Goal: Navigation & Orientation: Find specific page/section

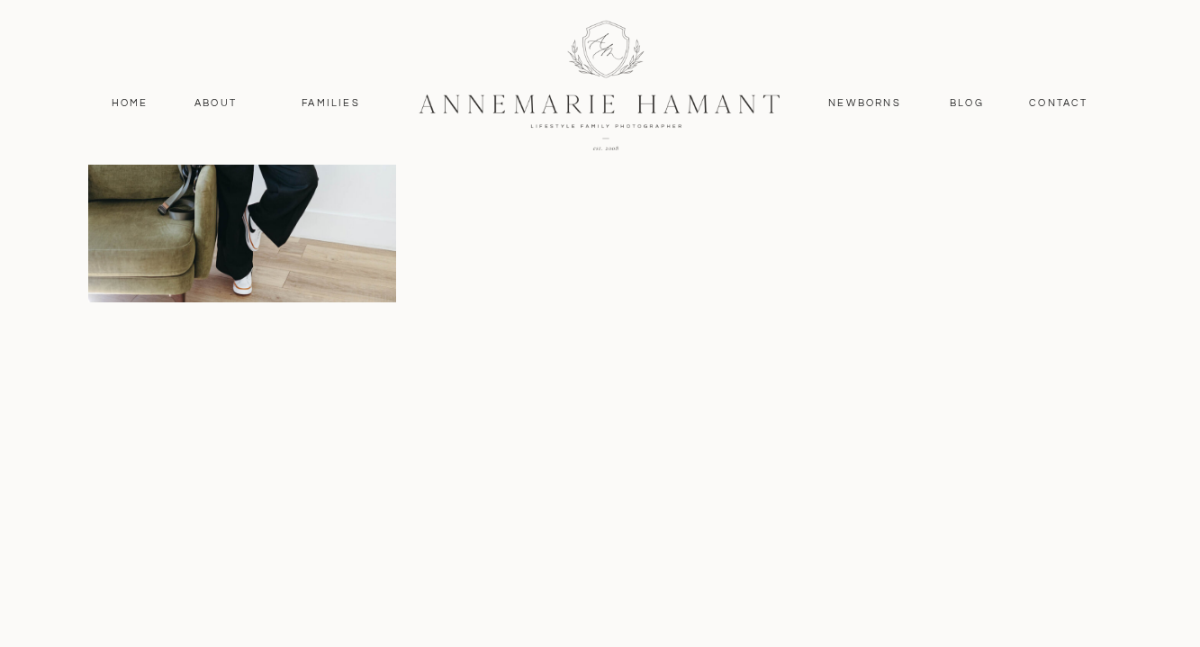
scroll to position [7184, 0]
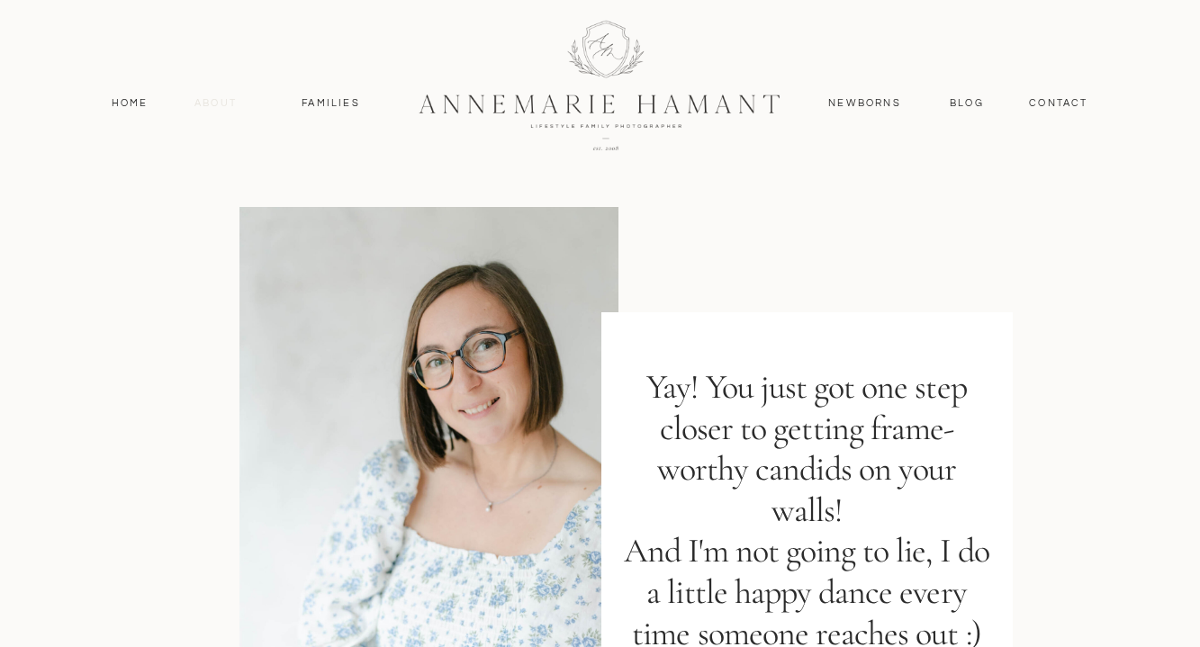
click at [207, 104] on nav "About" at bounding box center [216, 103] width 52 height 16
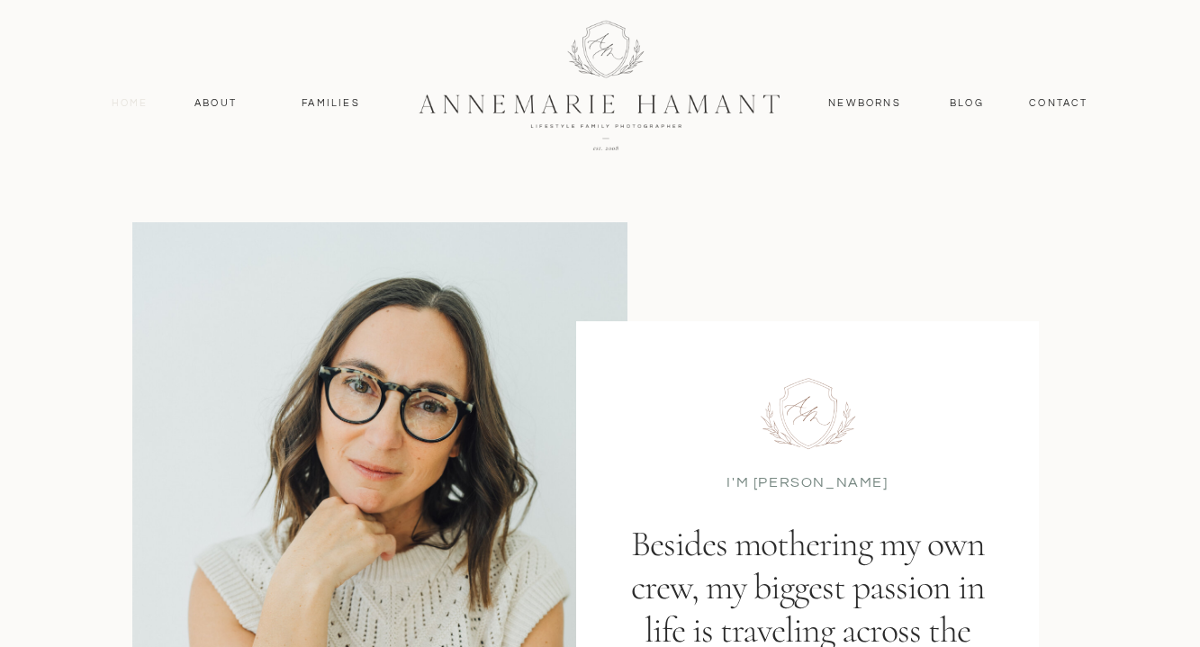
click at [125, 104] on nav "Home" at bounding box center [130, 103] width 53 height 16
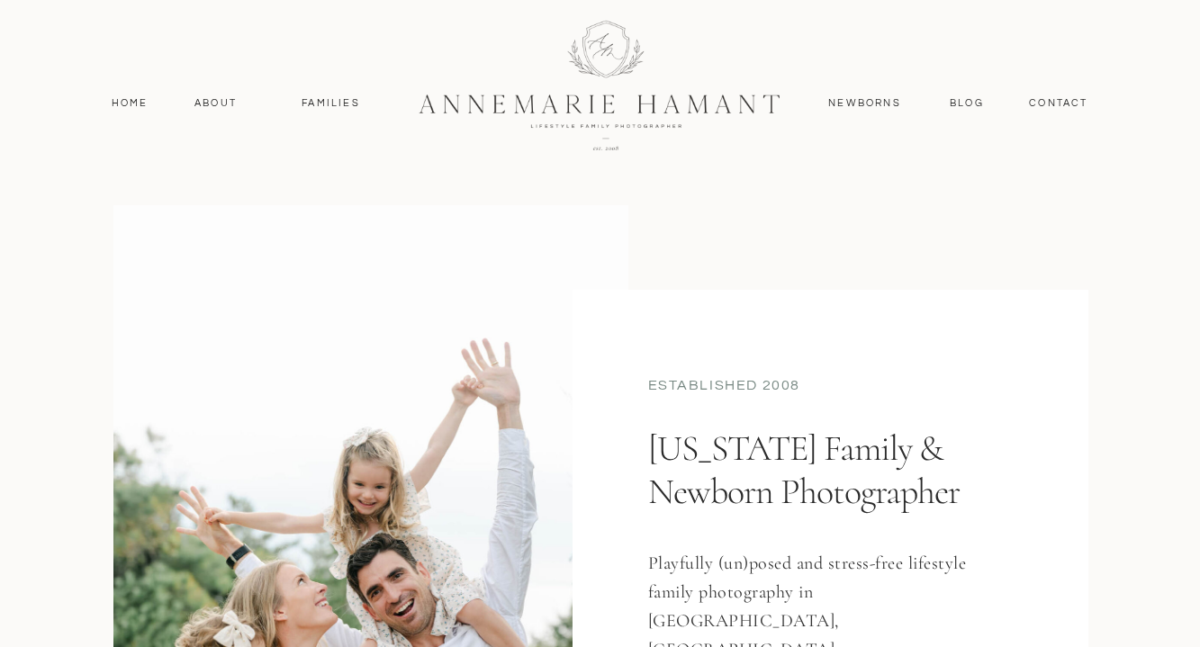
click at [605, 149] on div at bounding box center [600, 84] width 482 height 210
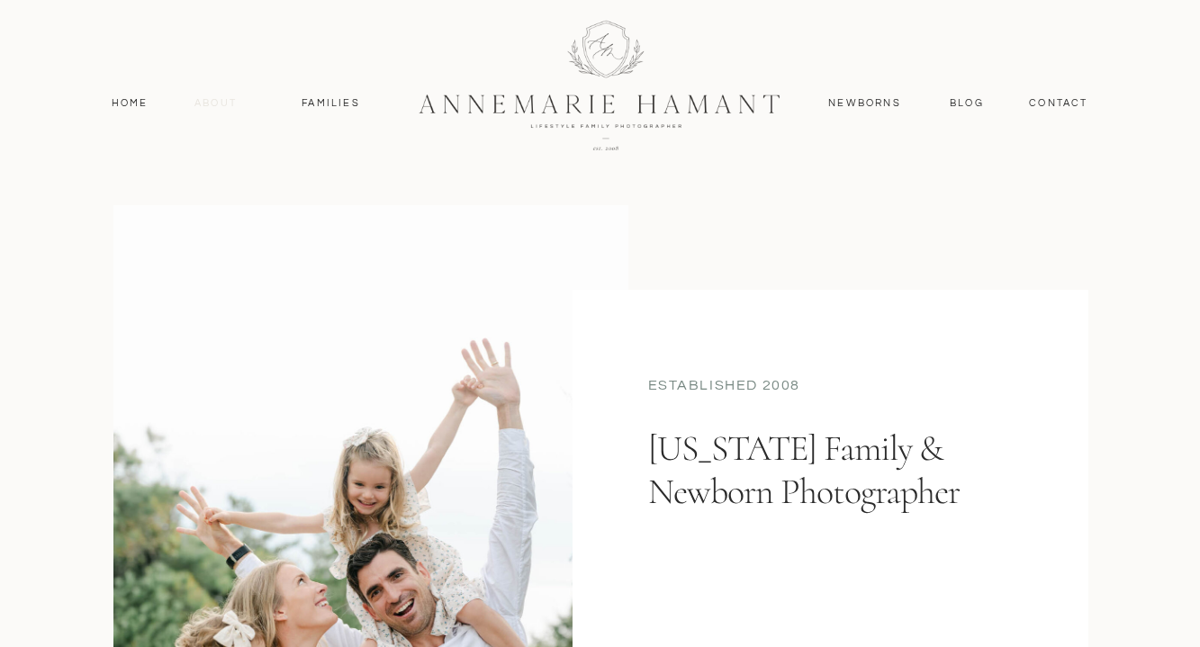
click at [221, 107] on nav "About" at bounding box center [216, 103] width 52 height 16
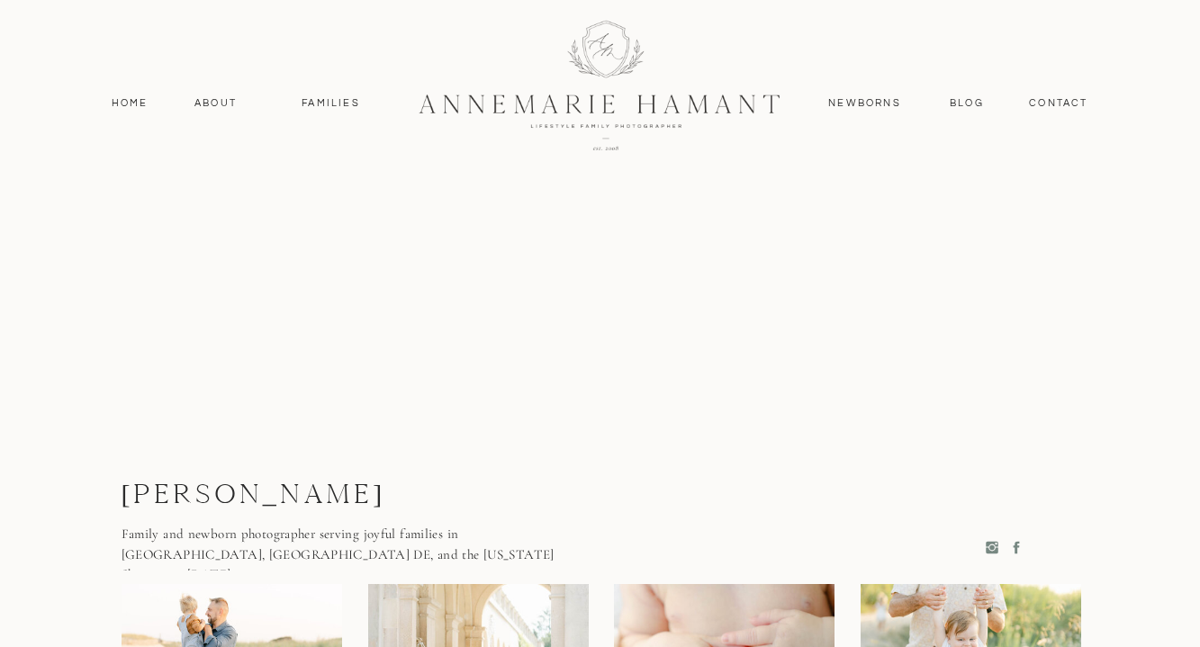
scroll to position [4511, 0]
click at [137, 101] on nav "Home" at bounding box center [130, 103] width 53 height 16
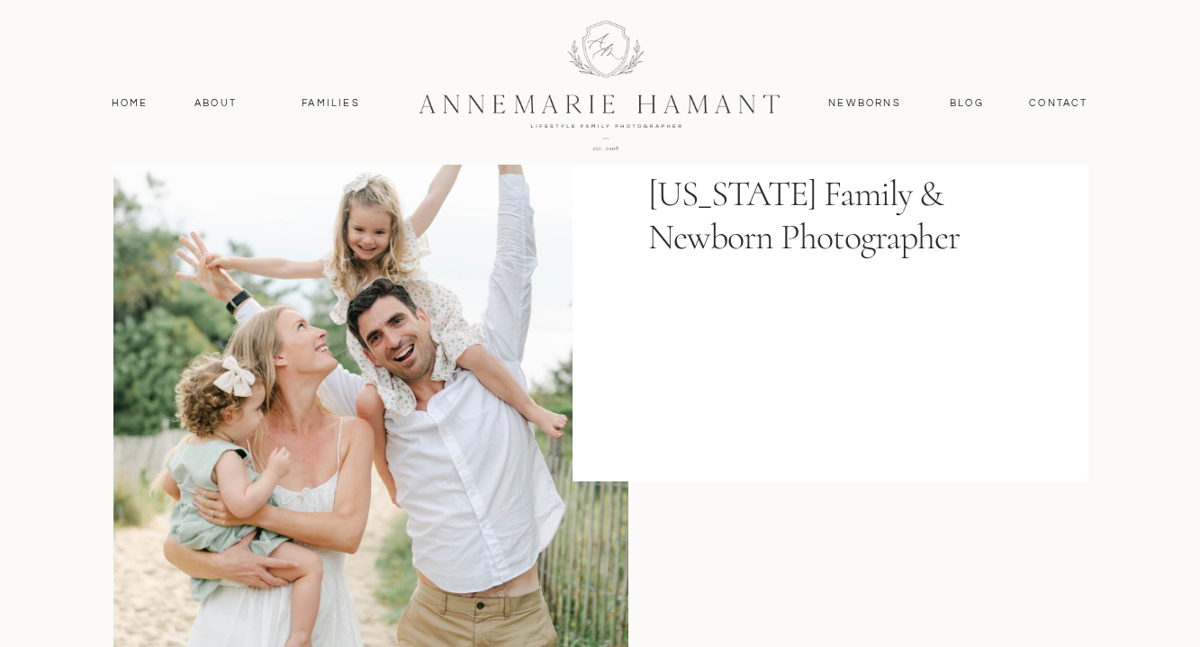
scroll to position [646, 0]
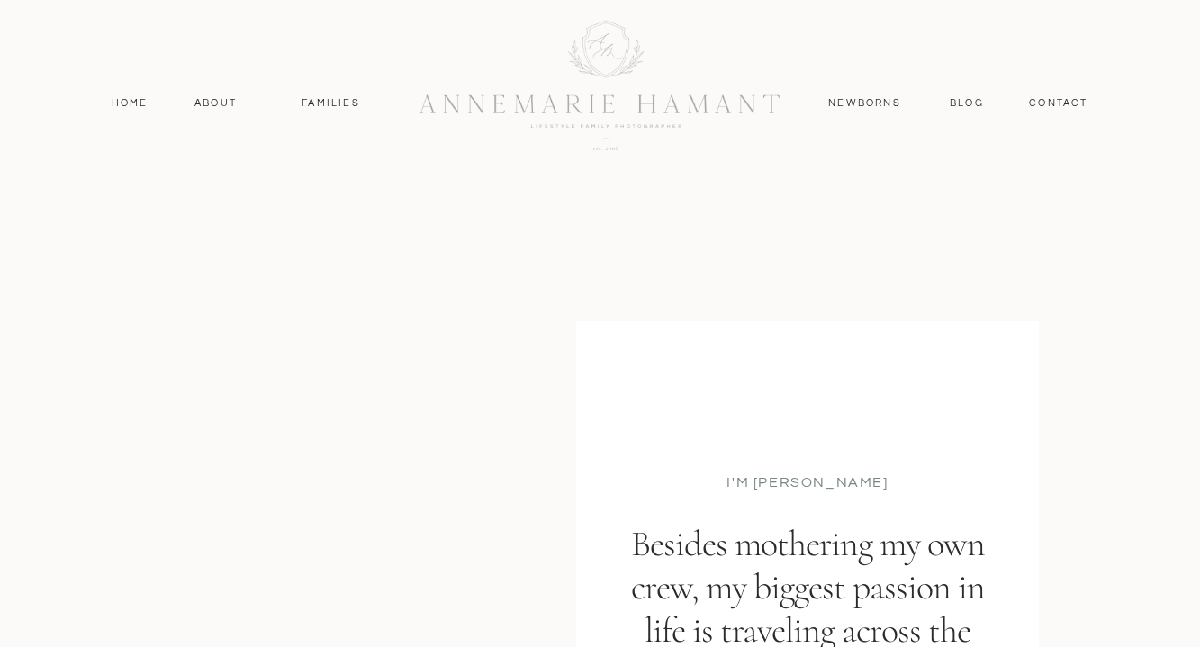
scroll to position [4511, 0]
